Goal: Navigation & Orientation: Find specific page/section

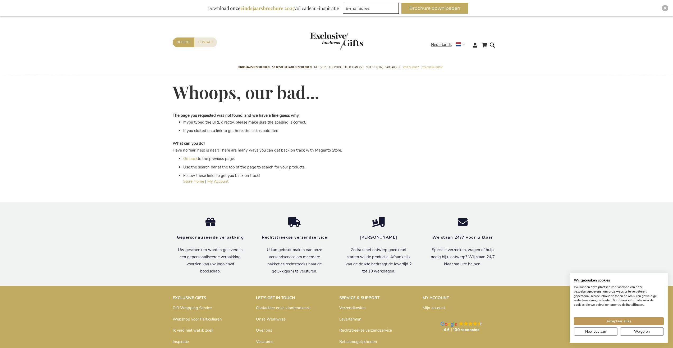
click at [118, 89] on div "Winkelwagen Winkelwagen Sluiten U heeft geen product(en) in uw winkelwagen. Ga …" at bounding box center [336, 223] width 673 height 415
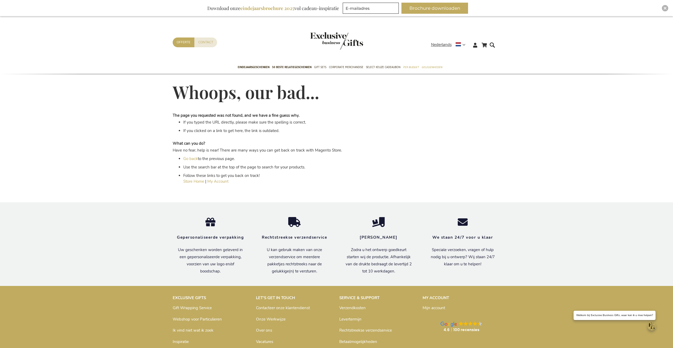
click at [95, 56] on div "Winkelwagen Winkelwagen Sluiten U heeft geen product(en) in uw winkelwagen. Ga …" at bounding box center [336, 46] width 673 height 29
